Goal: Use online tool/utility: Utilize a website feature to perform a specific function

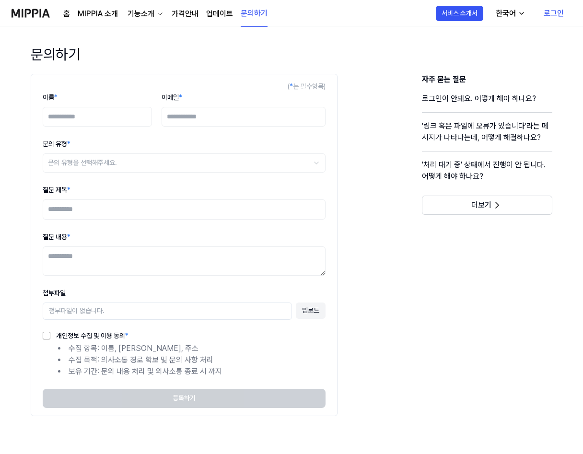
click at [38, 11] on img at bounding box center [31, 13] width 38 height 26
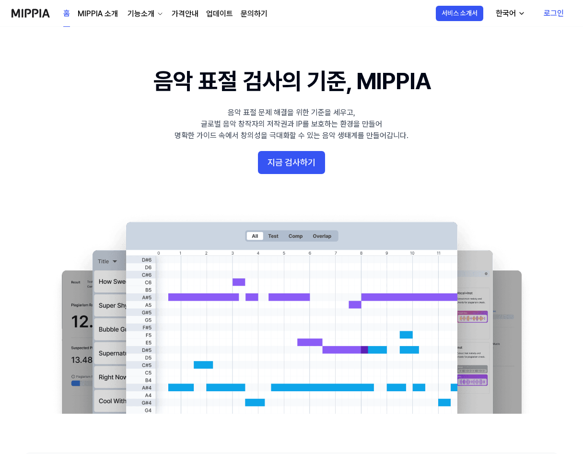
click at [307, 149] on 배너 "음악 표절 검사의 기준, MIPPIA 음악 표절 문제 해결을 위한 기준을 세우고, 글로벌 음악 창작자의 저작권과 IP를 보호하는 환경을 만들어…" at bounding box center [291, 239] width 583 height 349
click at [303, 159] on button "지금 검사하기" at bounding box center [291, 162] width 67 height 23
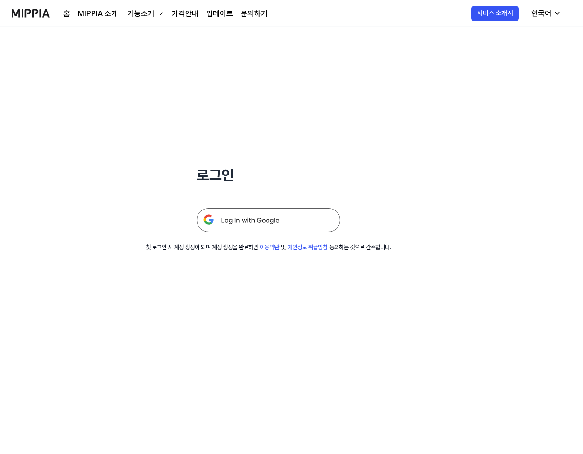
click at [236, 219] on img at bounding box center [269, 220] width 144 height 24
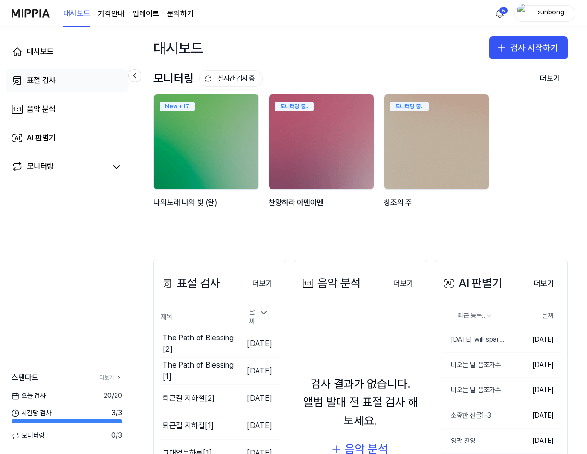
click at [39, 79] on div "표절 검사" at bounding box center [41, 81] width 29 height 12
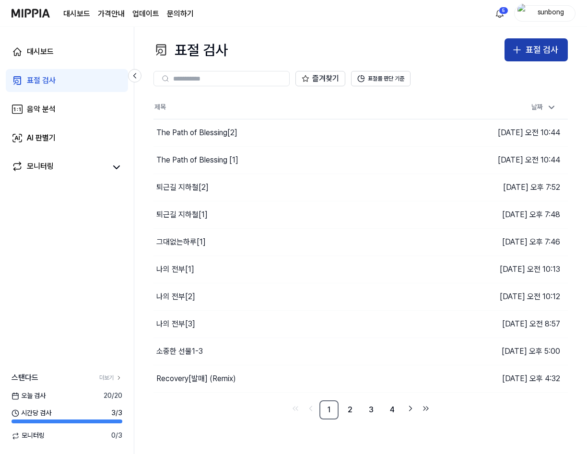
click at [541, 55] on div "표절 검사" at bounding box center [542, 50] width 33 height 14
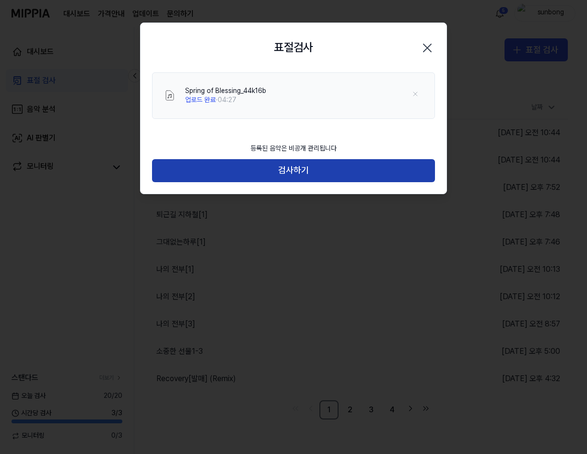
click at [302, 166] on button "검사하기" at bounding box center [293, 170] width 283 height 23
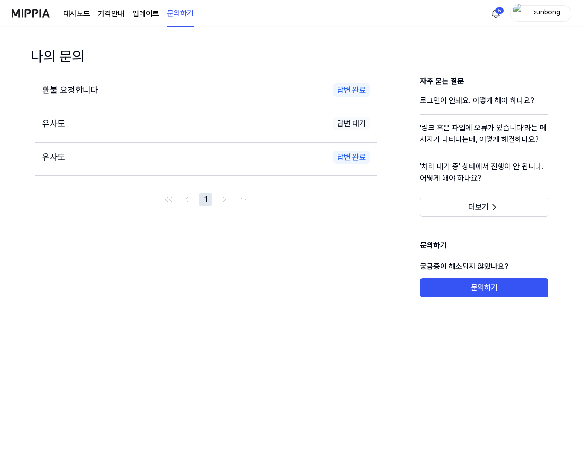
drag, startPoint x: 77, startPoint y: 15, endPoint x: 97, endPoint y: 45, distance: 36.1
click at [77, 14] on link "대시보드" at bounding box center [76, 14] width 27 height 12
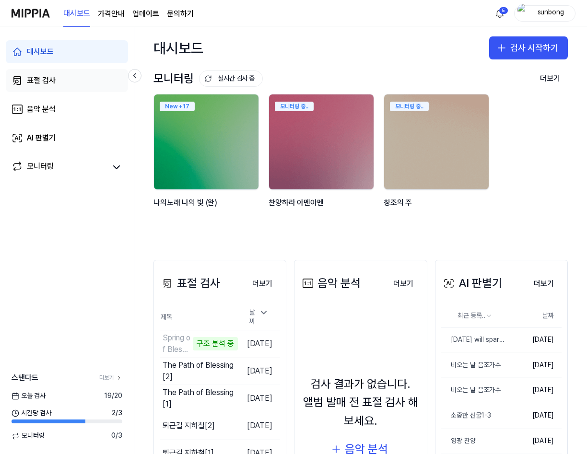
click at [36, 77] on div "표절 검사" at bounding box center [41, 81] width 29 height 12
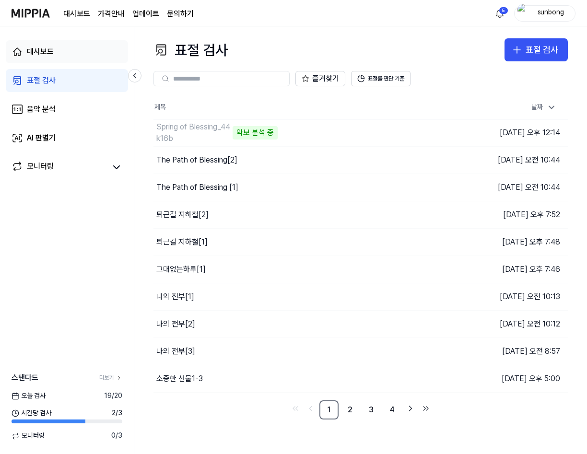
click at [41, 52] on div "대시보드" at bounding box center [40, 52] width 27 height 12
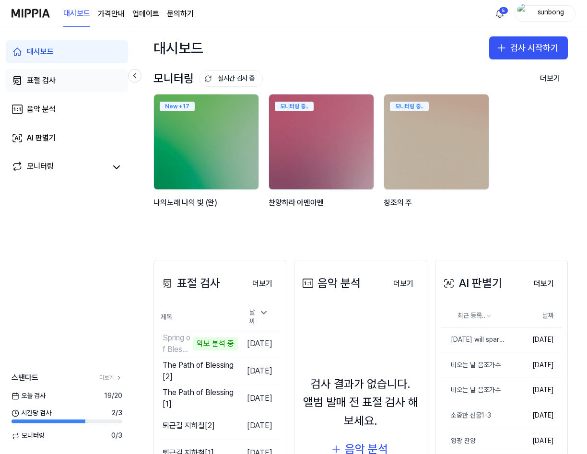
click at [45, 80] on div "표절 검사" at bounding box center [41, 81] width 29 height 12
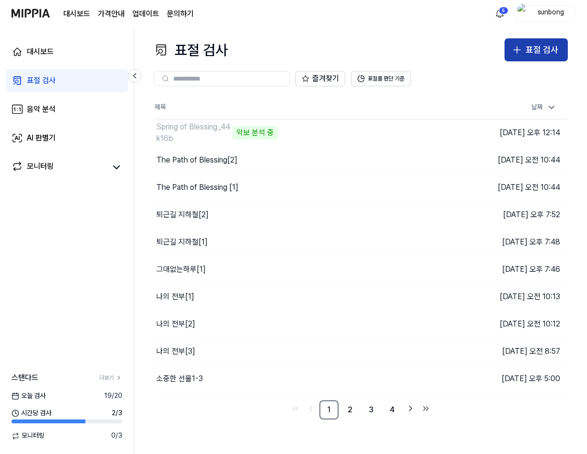
click at [533, 42] on button "표절 검사" at bounding box center [536, 49] width 63 height 23
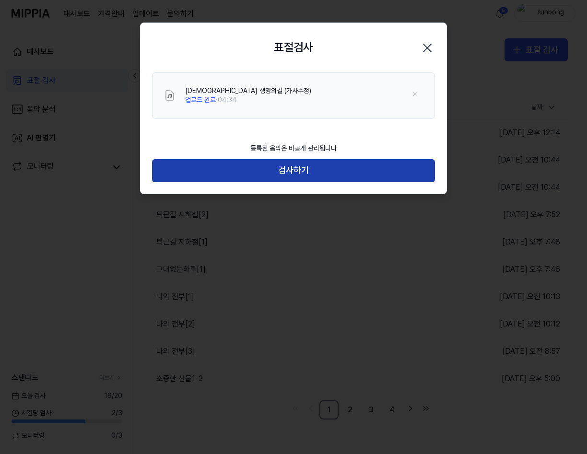
click at [282, 168] on button "검사하기" at bounding box center [293, 170] width 283 height 23
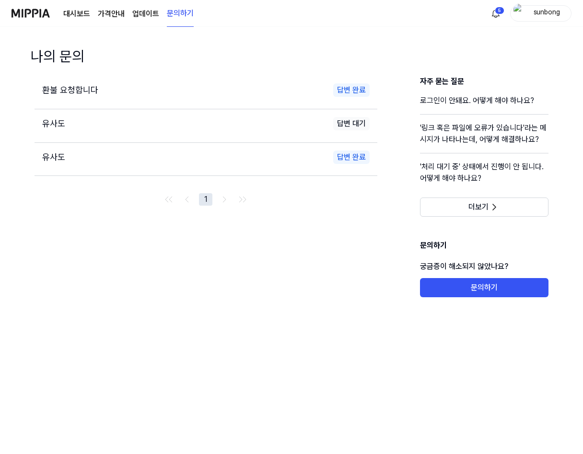
click at [81, 6] on div "대시보드 가격안내 업데이트 문의하기" at bounding box center [128, 13] width 130 height 26
click at [71, 9] on link "대시보드" at bounding box center [76, 14] width 27 height 12
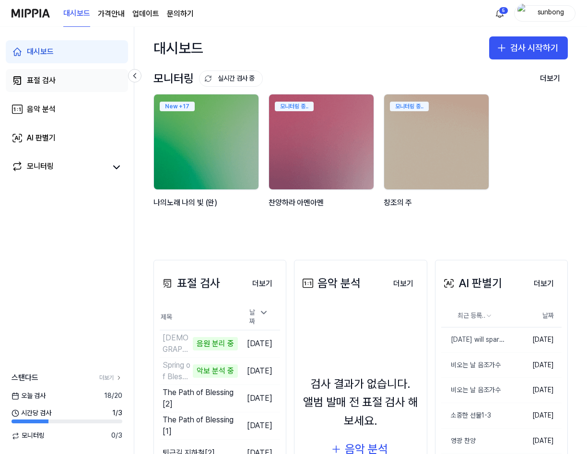
click at [45, 82] on div "표절 검사" at bounding box center [41, 81] width 29 height 12
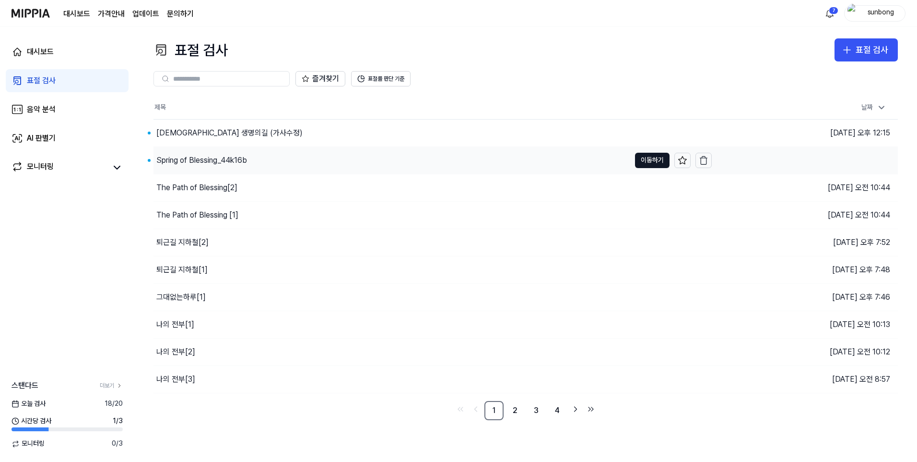
click at [230, 163] on div "Spring of Blessing_44k16b" at bounding box center [201, 160] width 91 height 12
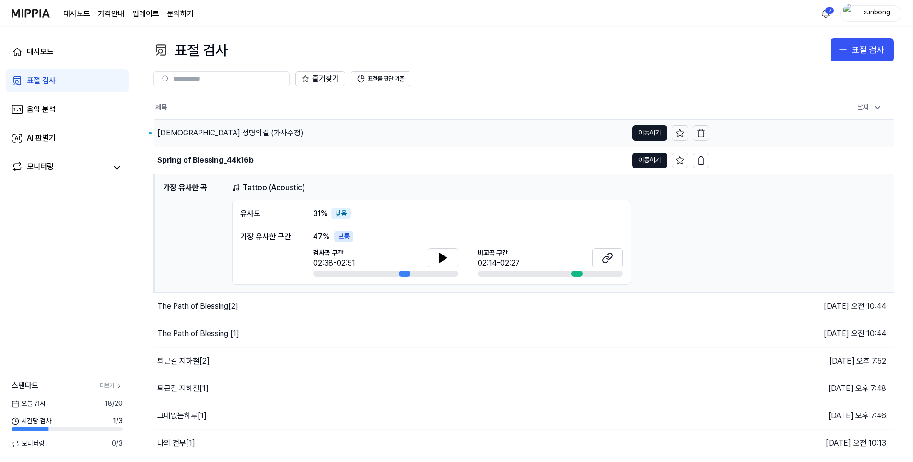
click at [217, 133] on div "[DEMOGRAPHIC_DATA] 생명의길 (가사수정)" at bounding box center [230, 133] width 146 height 12
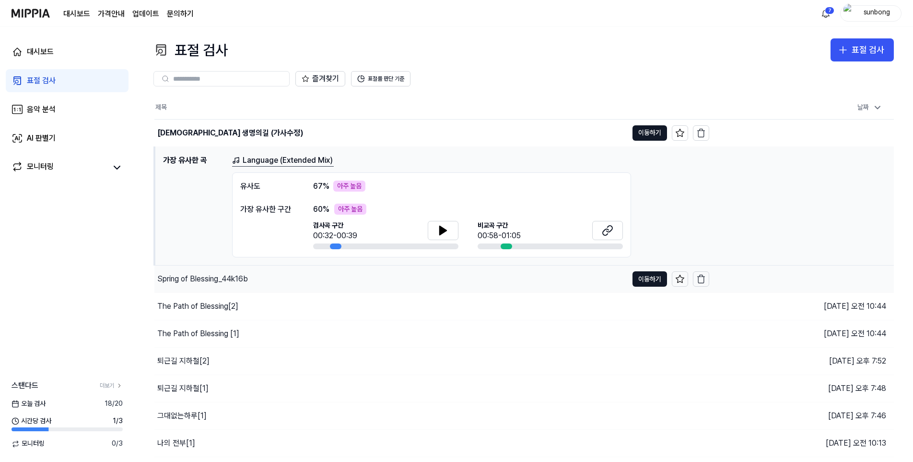
click at [217, 275] on div "Spring of Blessing_44k16b" at bounding box center [202, 279] width 91 height 12
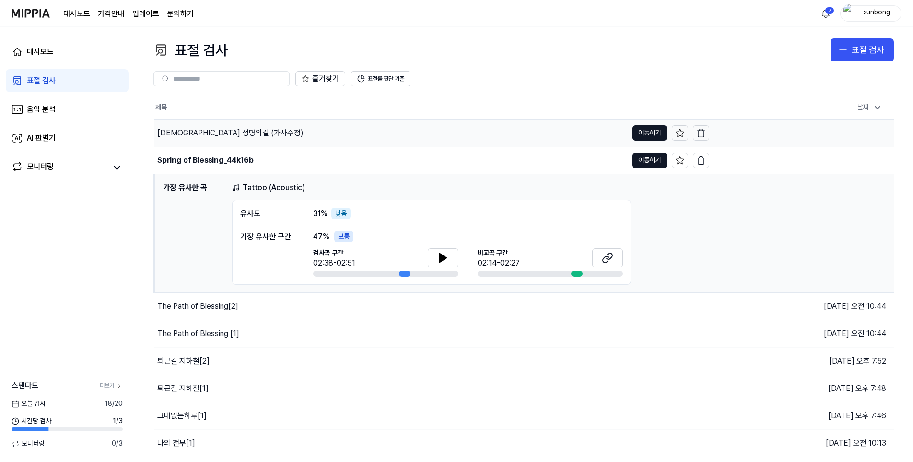
click at [207, 133] on div "[DEMOGRAPHIC_DATA] 생명의길 (가사수정)" at bounding box center [230, 133] width 146 height 12
